Goal: Communication & Community: Answer question/provide support

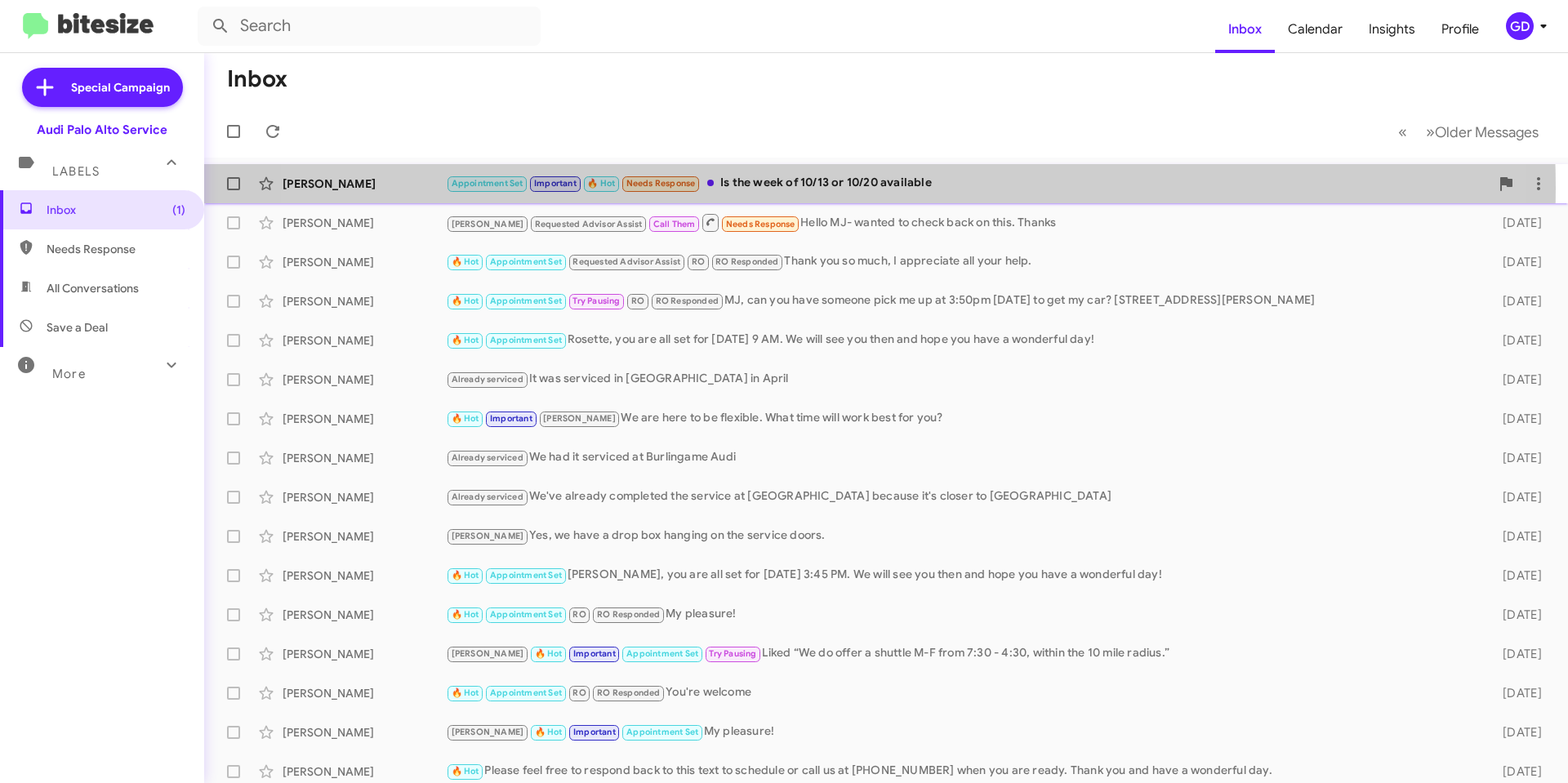
click at [814, 187] on div "Appointment Set Important 🔥 Hot Needs Response Is the week of 10/13 or 10/20 av…" at bounding box center [967, 183] width 1044 height 19
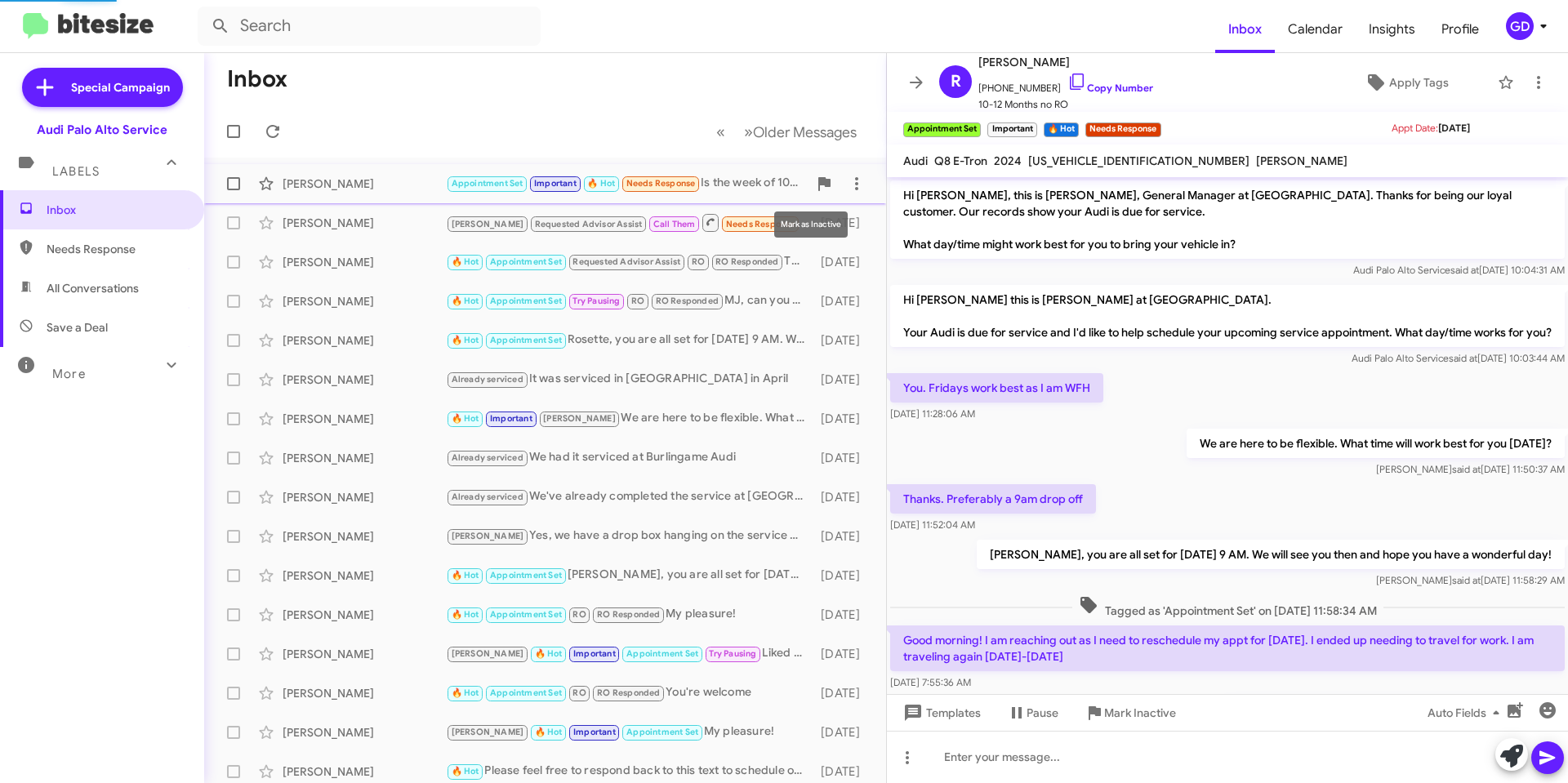
scroll to position [136, 0]
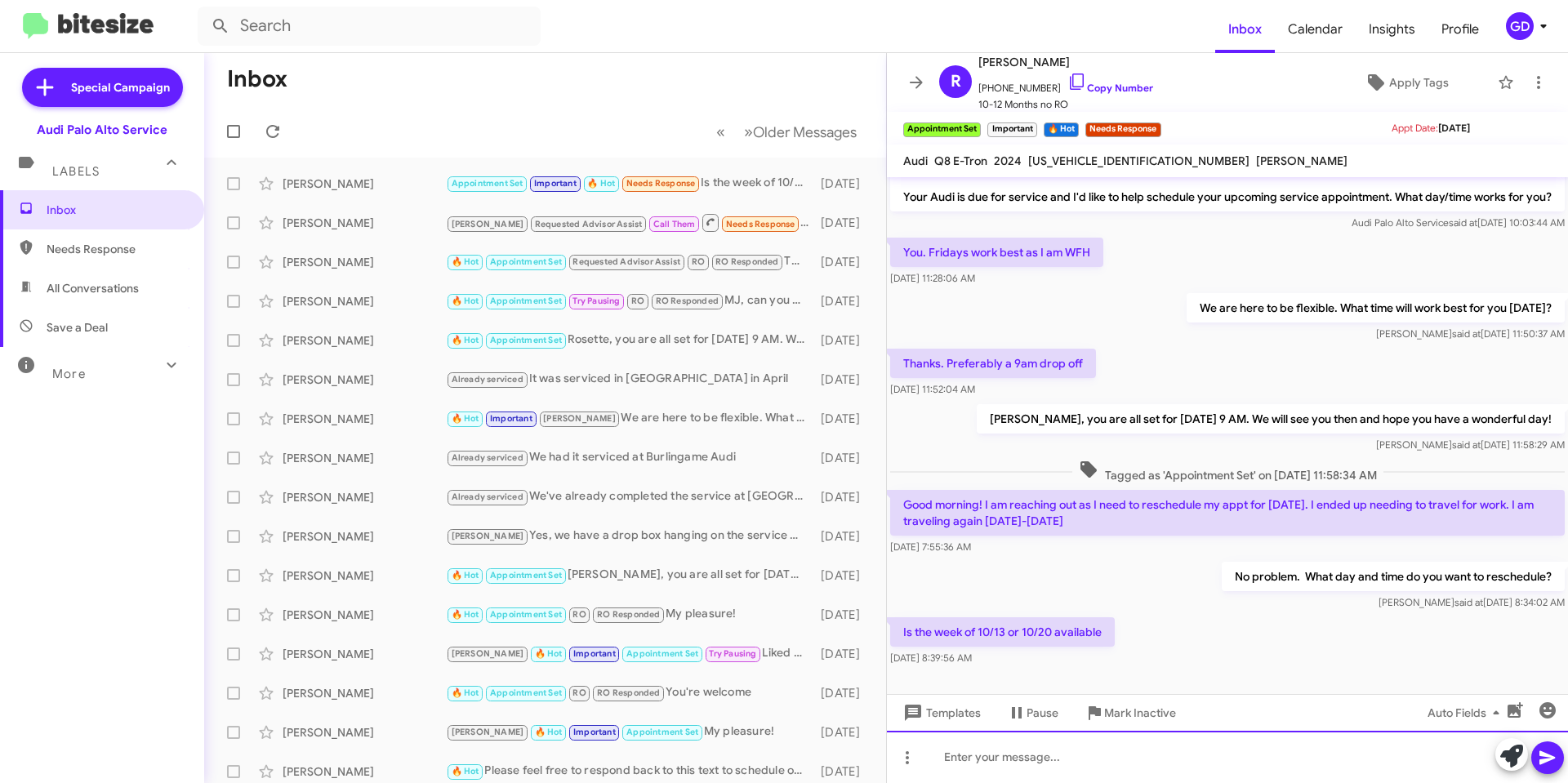
click at [968, 754] on div at bounding box center [1227, 756] width 681 height 53
click at [1545, 756] on icon at bounding box center [1547, 758] width 15 height 14
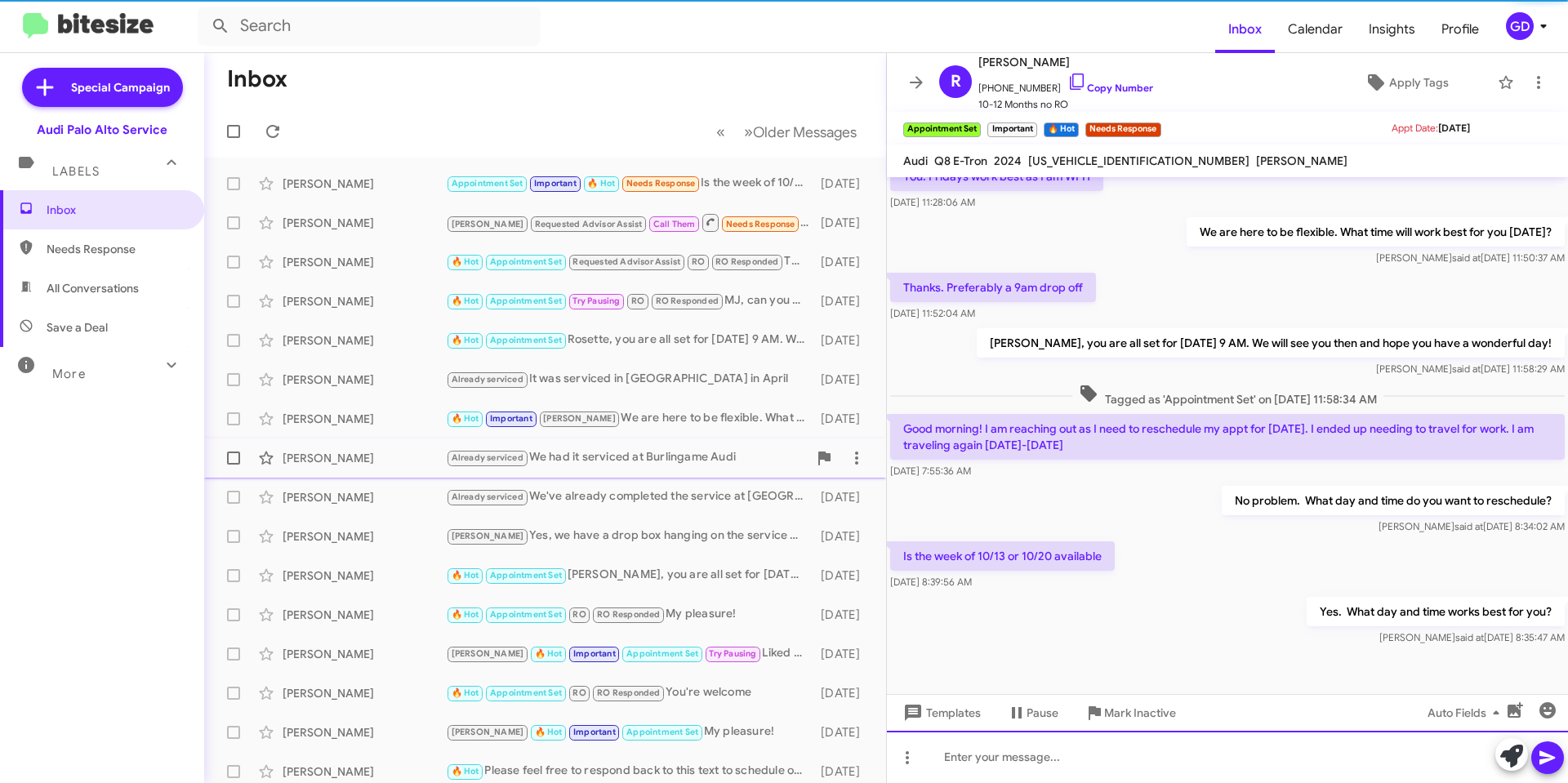
scroll to position [228, 0]
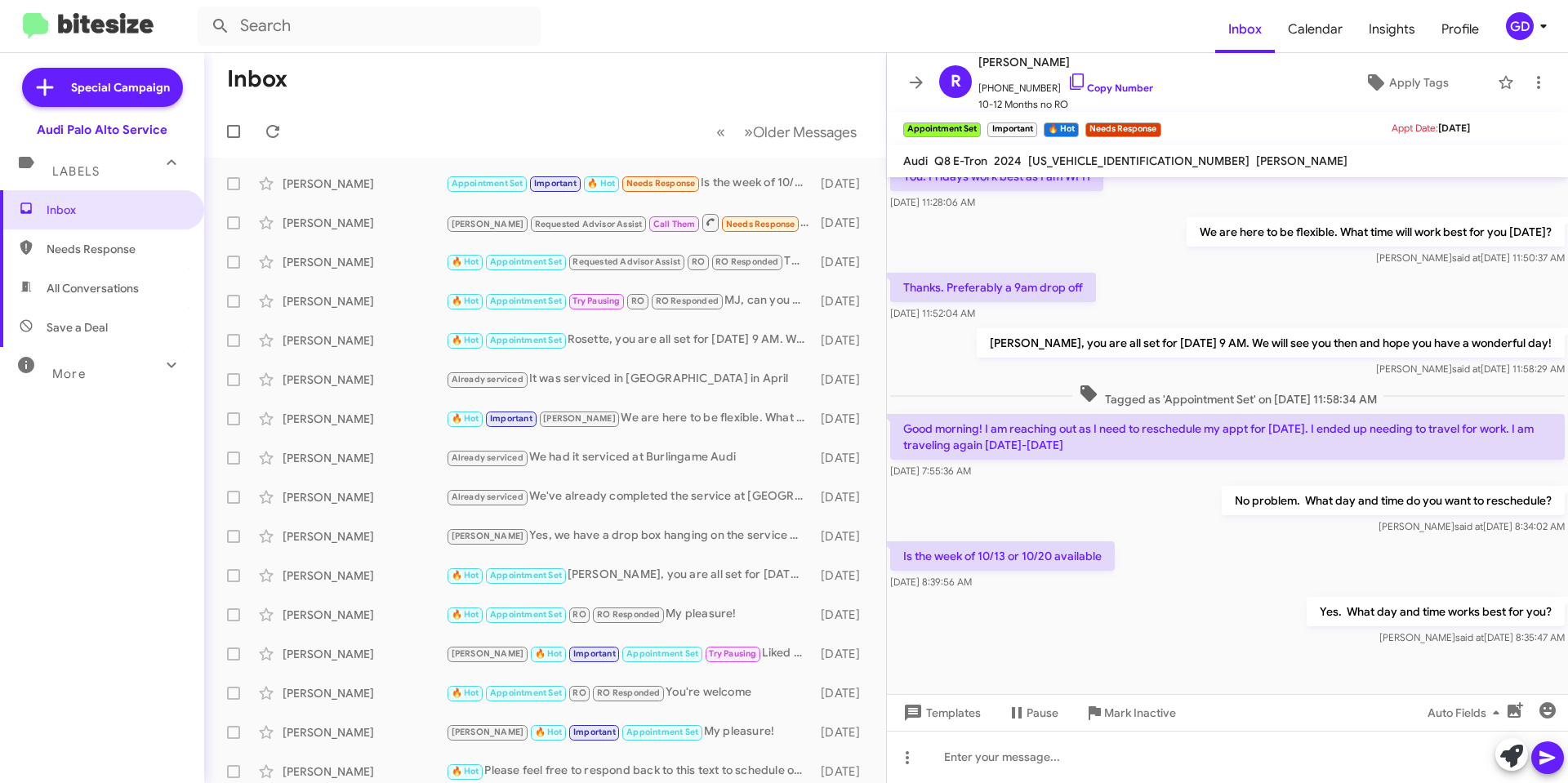
click at [75, 252] on span "Needs Response" at bounding box center [115, 249] width 138 height 16
type input "in:needs-response"
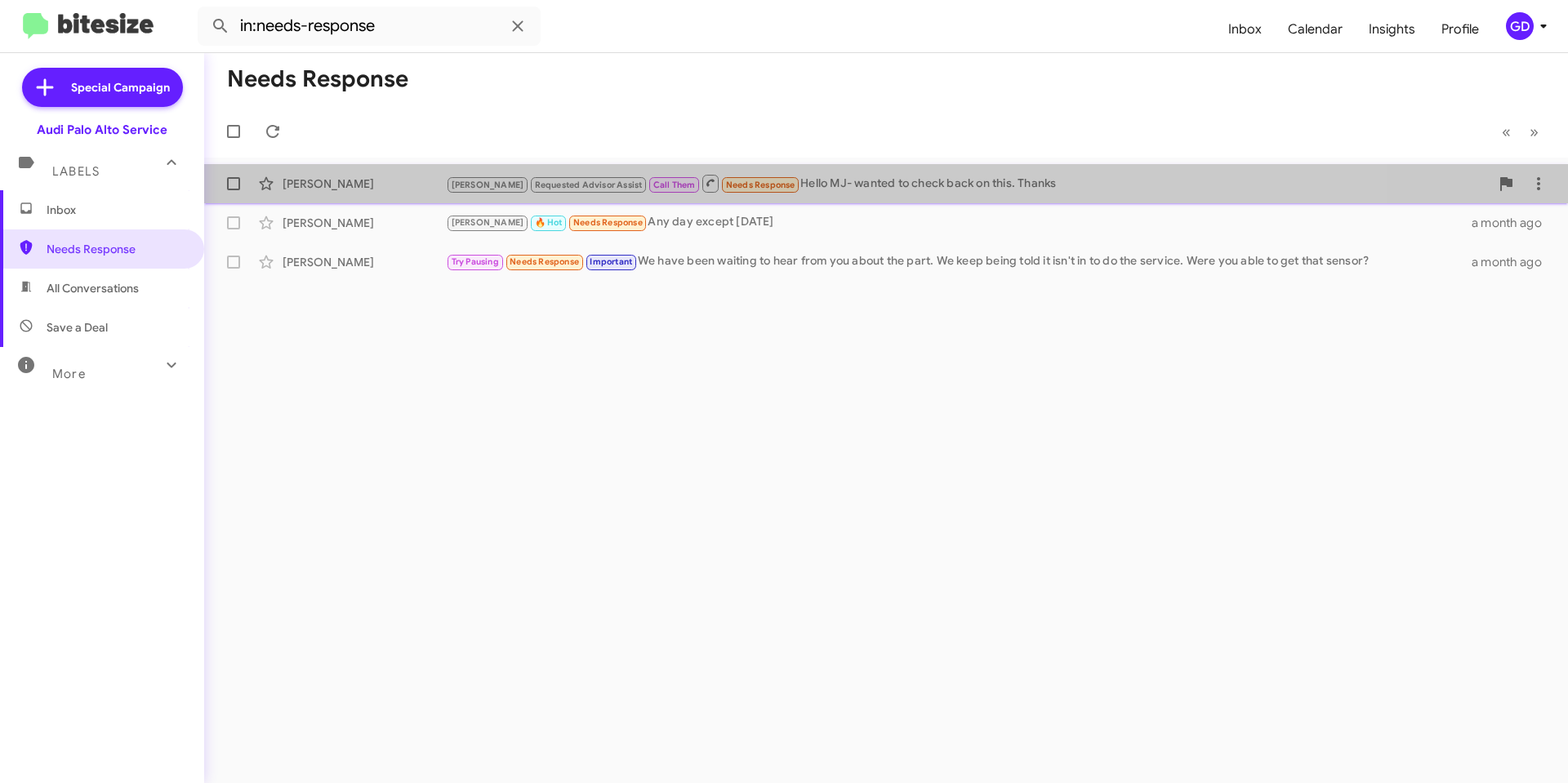
click at [855, 190] on div "[PERSON_NAME] Requested Advisor Assist Call Them Needs Response Hello MJ- wante…" at bounding box center [967, 183] width 1044 height 21
